Goal: Download file/media

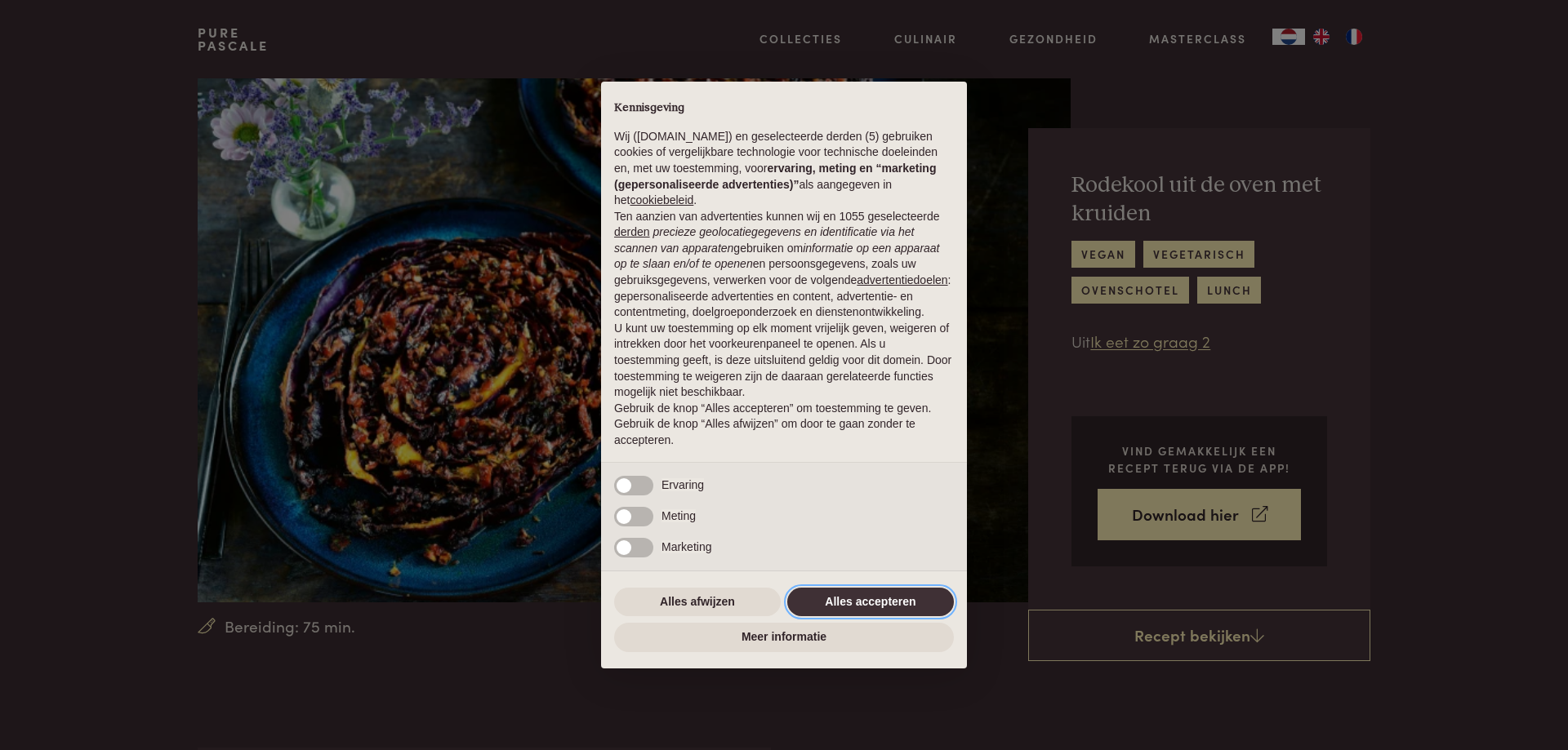
click at [886, 593] on button "Alles accepteren" at bounding box center [870, 603] width 166 height 30
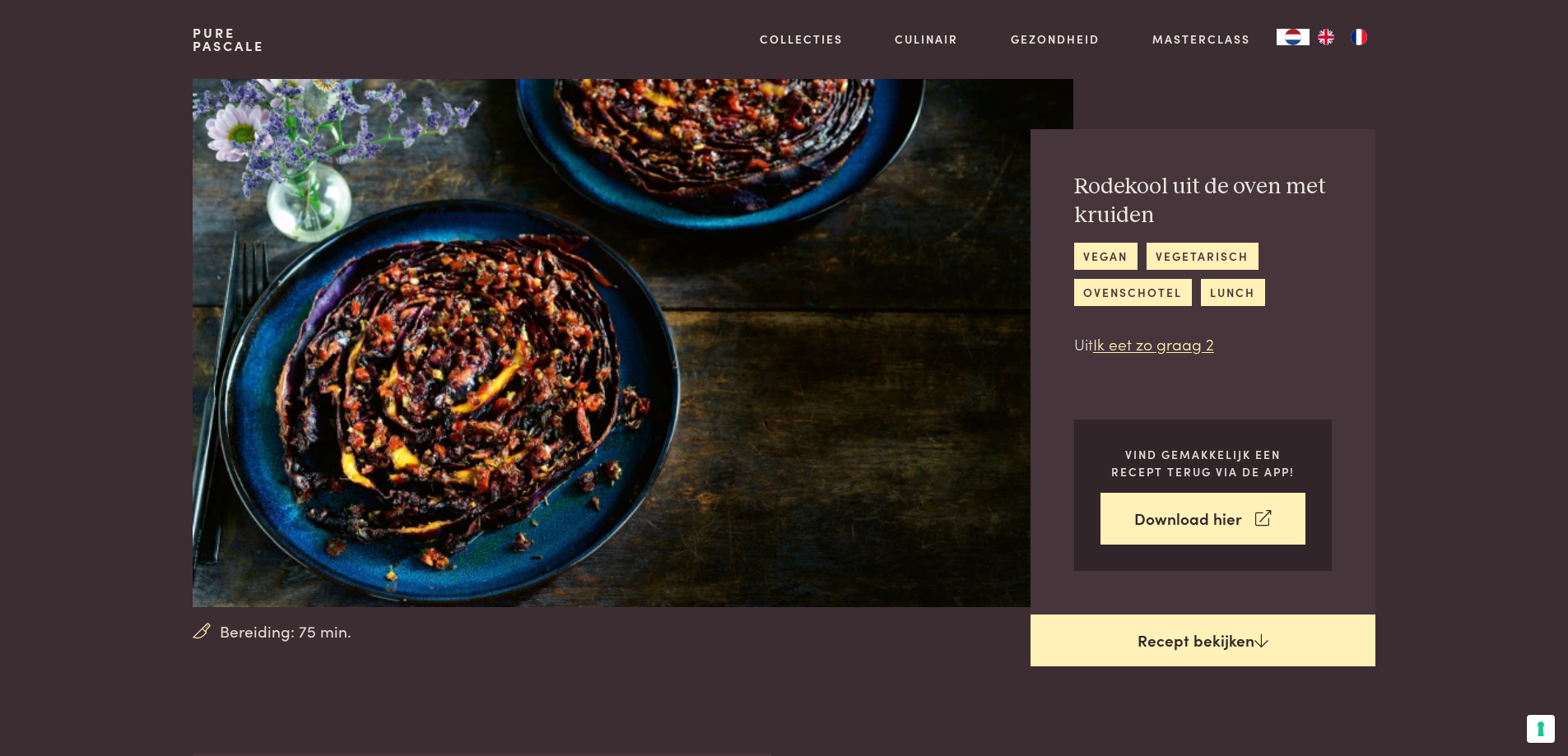
click at [1209, 639] on link "Recept bekijken" at bounding box center [1203, 641] width 345 height 53
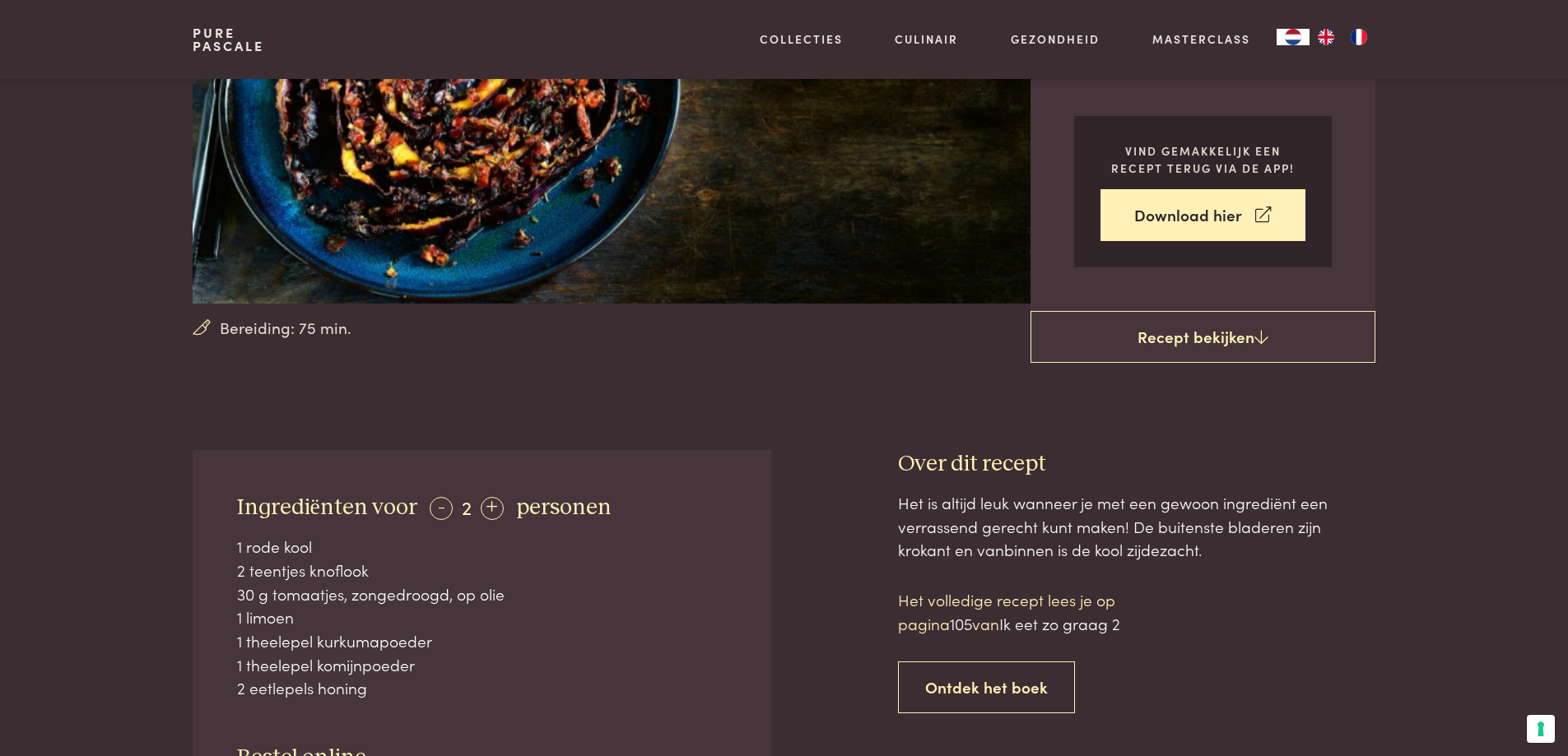
scroll to position [96, 0]
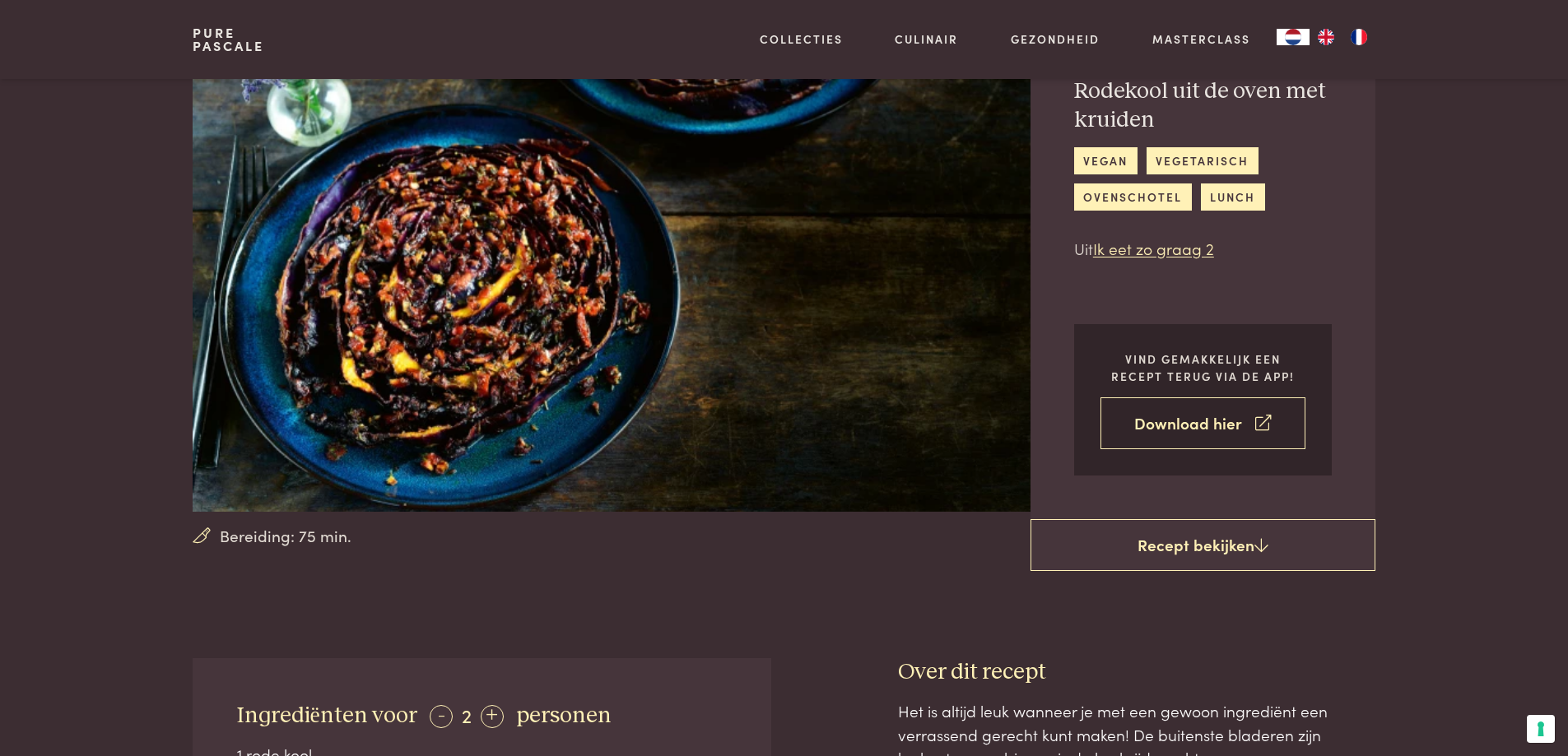
click at [1135, 424] on link "Download hier" at bounding box center [1203, 423] width 205 height 52
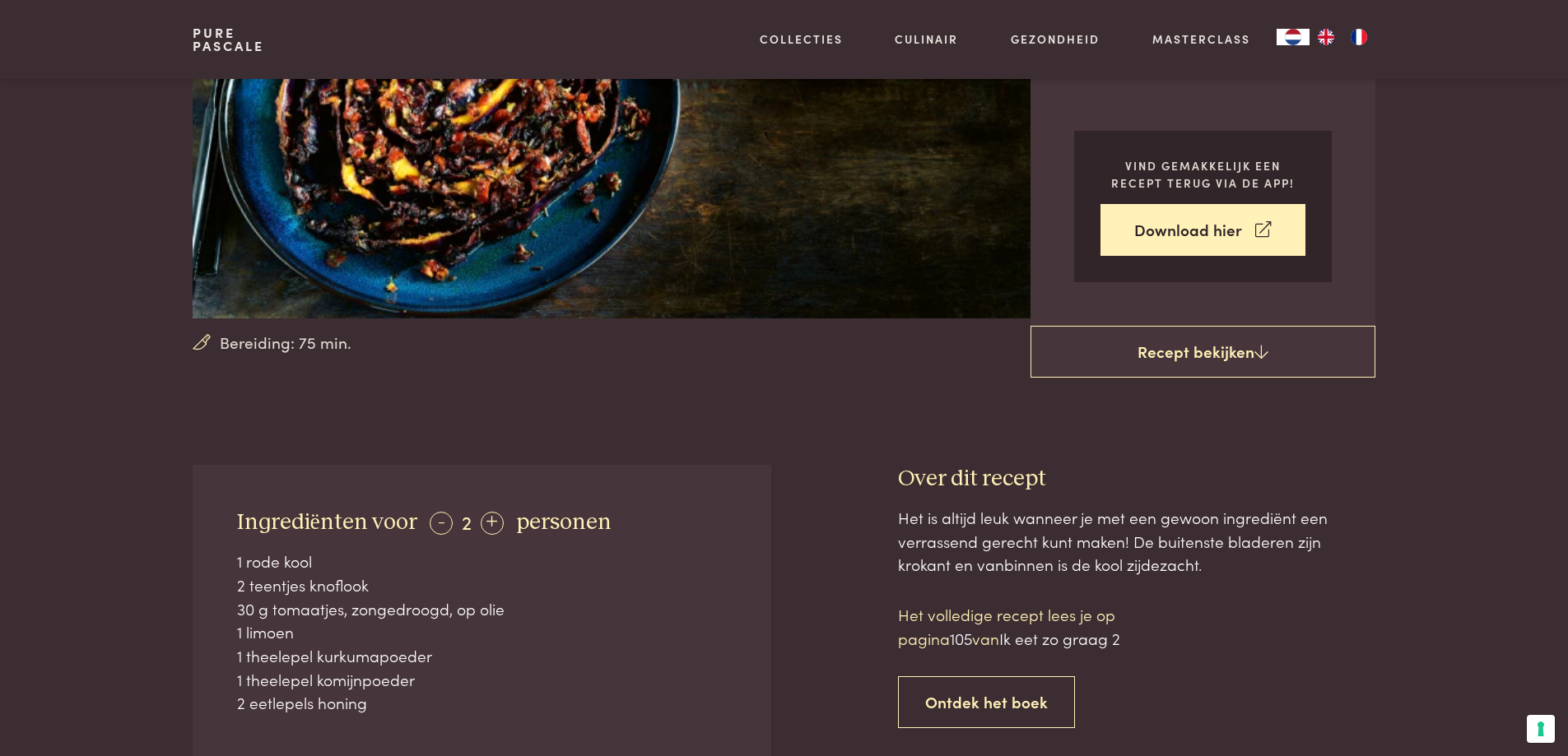
scroll to position [329, 0]
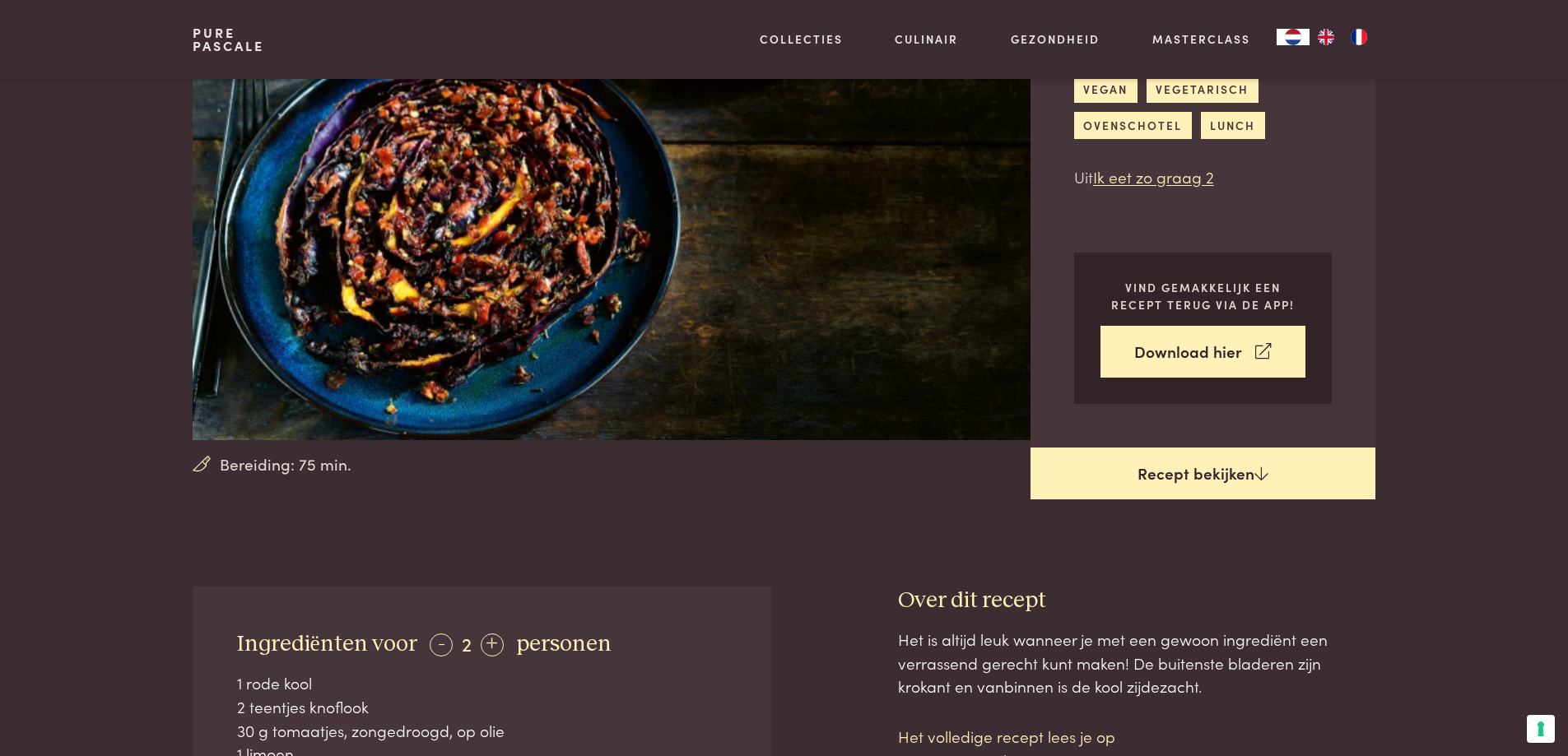
click at [1302, 480] on link "Recept bekijken" at bounding box center [1203, 475] width 345 height 53
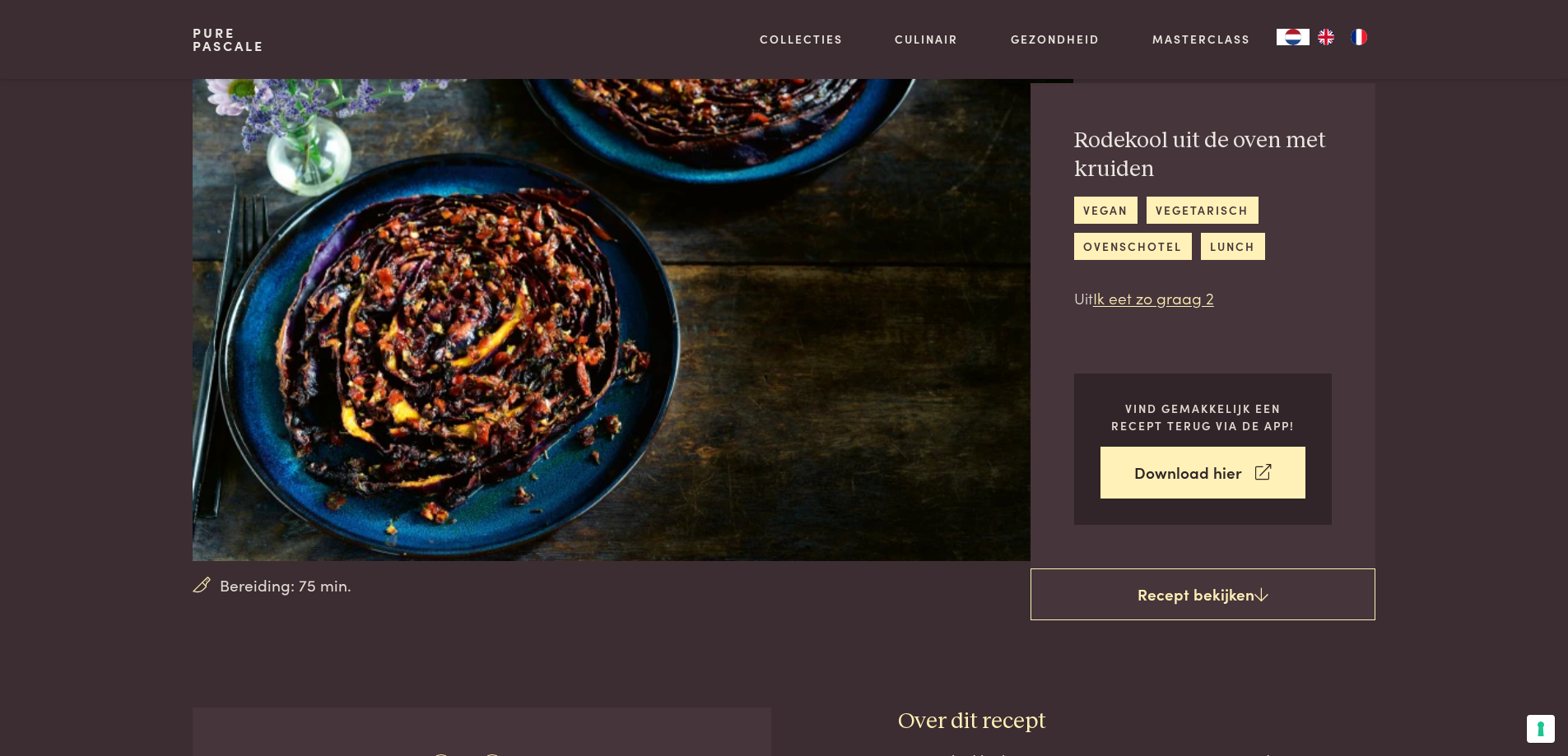
scroll to position [0, 0]
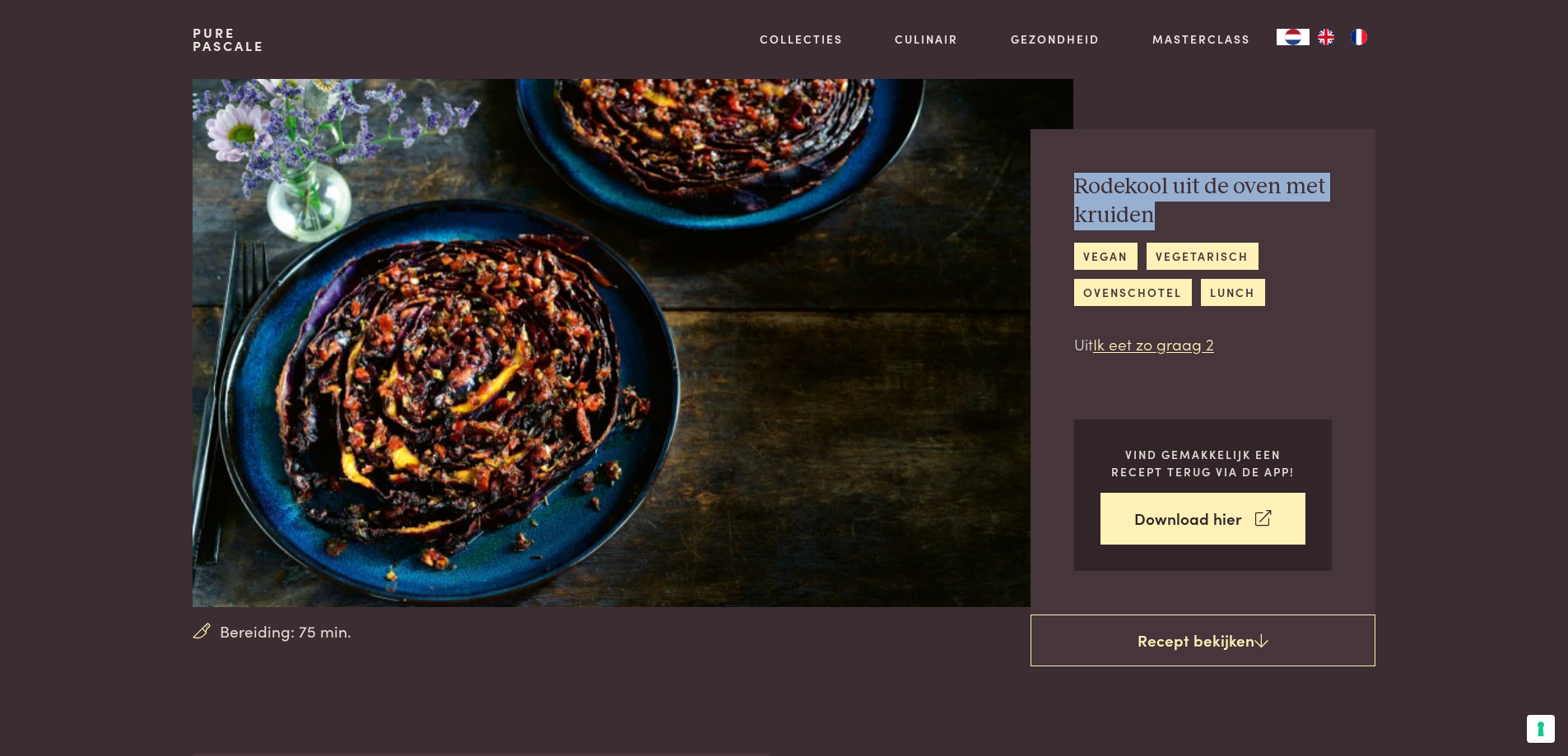
drag, startPoint x: 1148, startPoint y: 216, endPoint x: 1047, endPoint y: 176, distance: 108.6
click at [1047, 176] on div "Rodekool uit de oven met kruiden vegan vegetarisch ovenschotel lunch Uit Ik eet…" at bounding box center [1203, 372] width 345 height 485
copy h2 "Rodekool uit de oven met kruiden"
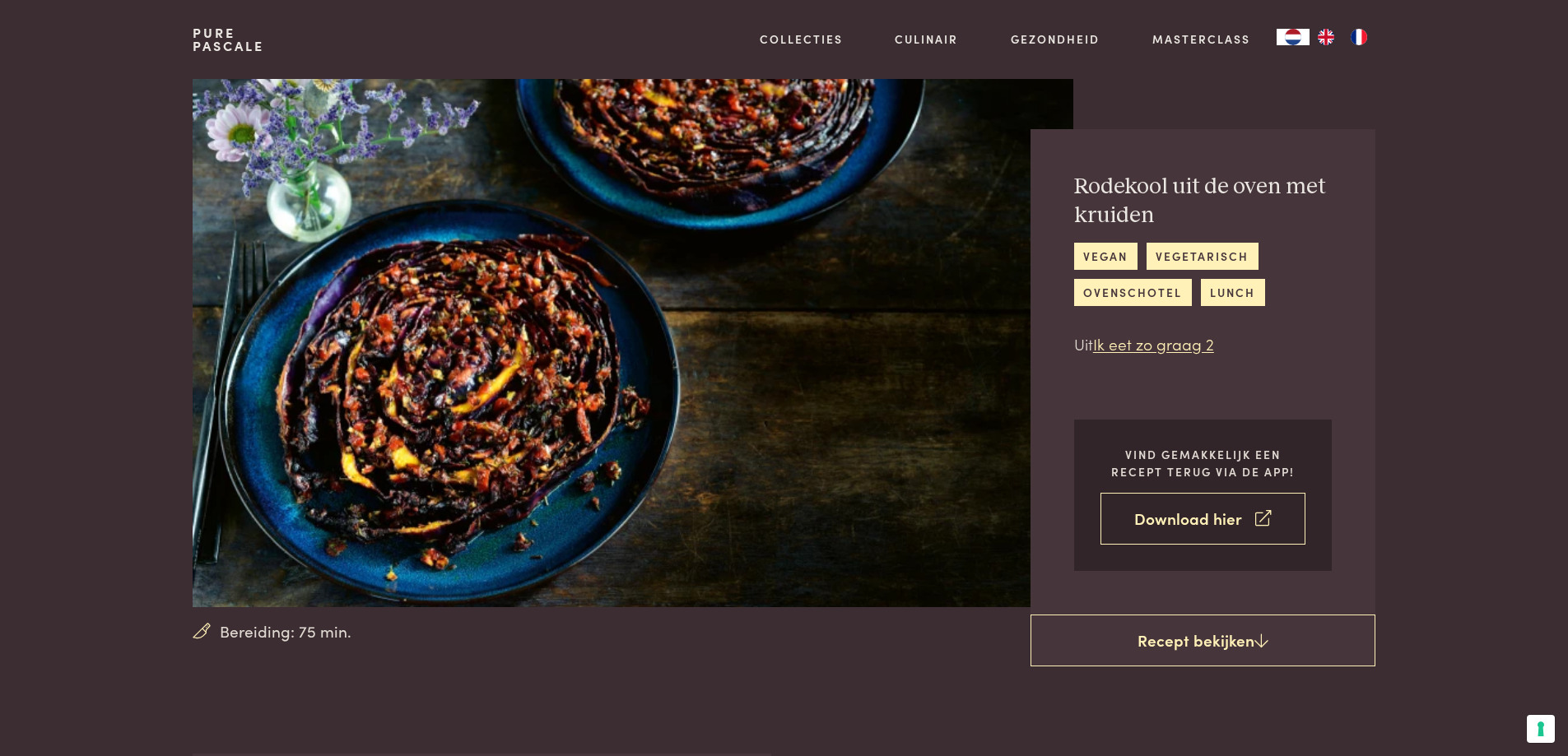
click at [1209, 524] on link "Download hier" at bounding box center [1203, 518] width 205 height 52
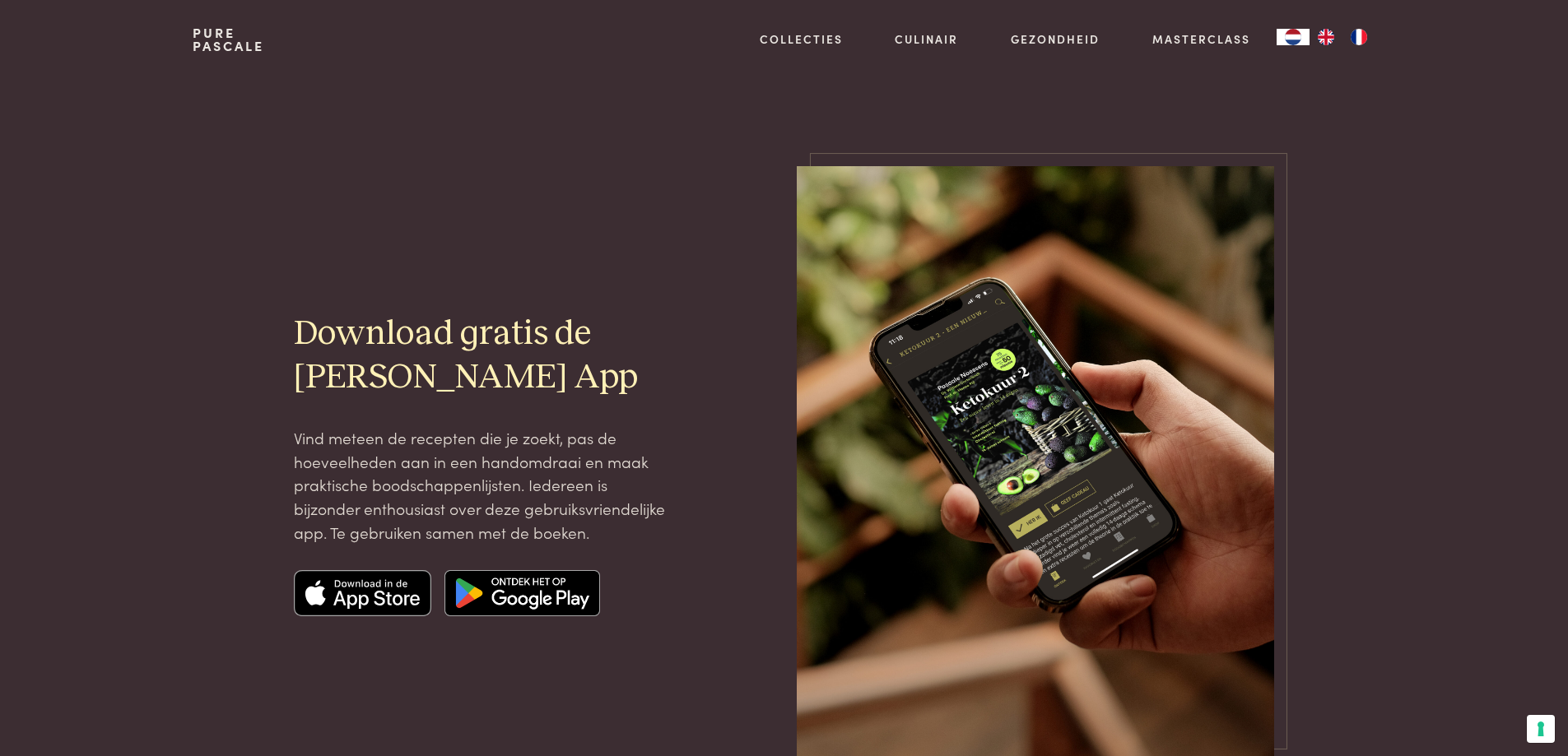
click at [491, 588] on img at bounding box center [522, 593] width 156 height 46
